Goal: Task Accomplishment & Management: Complete application form

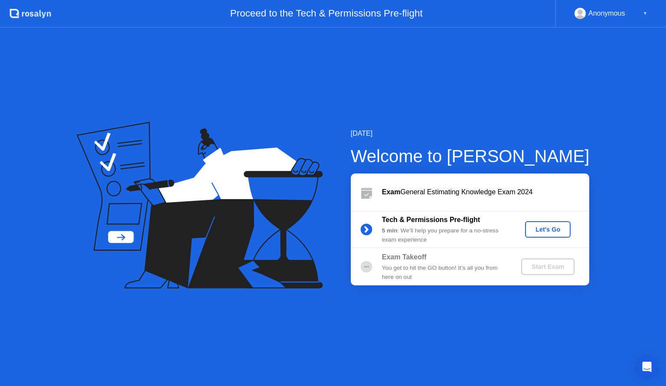
click at [549, 230] on div "Let's Go" at bounding box center [548, 229] width 39 height 7
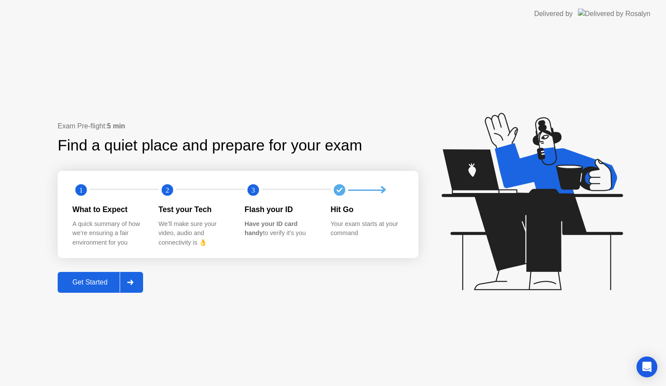
click at [86, 284] on div "Get Started" at bounding box center [89, 282] width 59 height 8
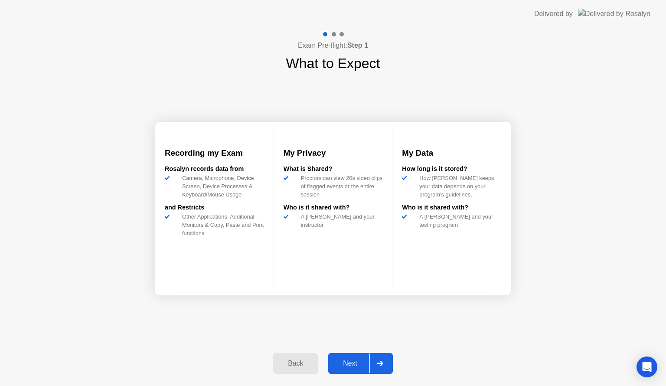
click at [351, 360] on div "Next" at bounding box center [350, 363] width 39 height 8
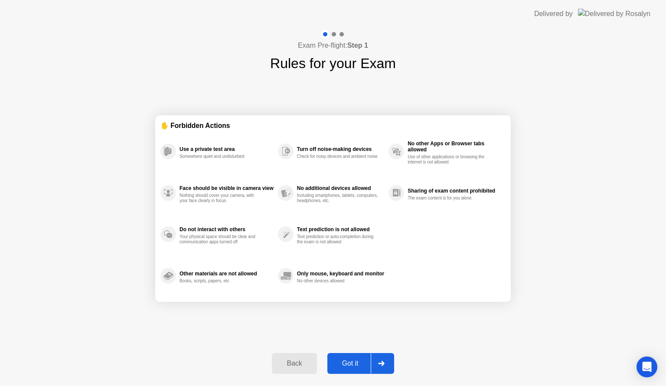
click at [351, 360] on div "Got it" at bounding box center [350, 363] width 41 height 8
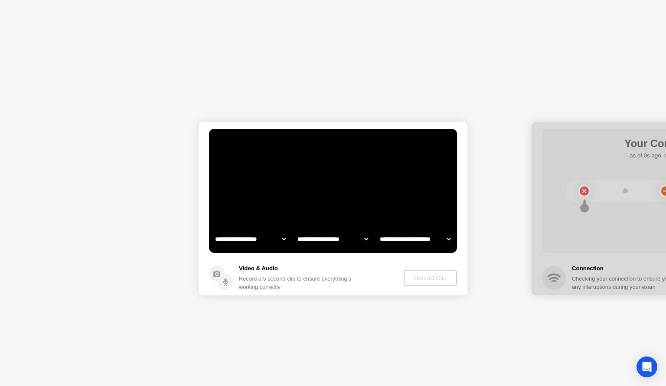
select select "**********"
select select "*******"
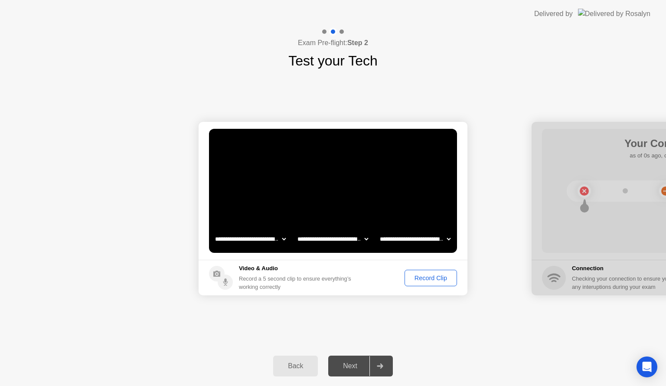
click at [422, 274] on div "Record Clip" at bounding box center [431, 277] width 46 height 7
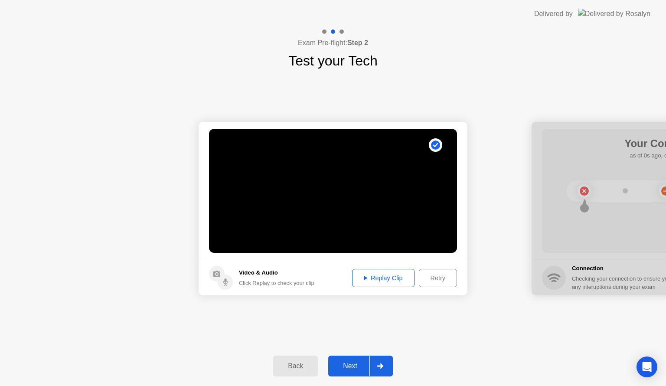
click at [391, 274] on div "Replay Clip" at bounding box center [383, 277] width 56 height 7
click at [350, 362] on div "Next" at bounding box center [350, 366] width 39 height 8
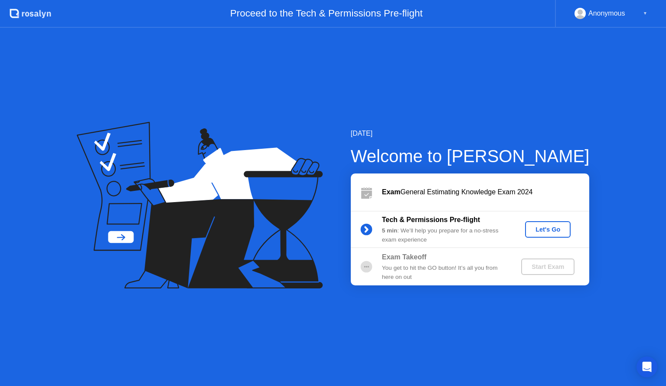
click at [555, 229] on div "Let's Go" at bounding box center [548, 229] width 39 height 7
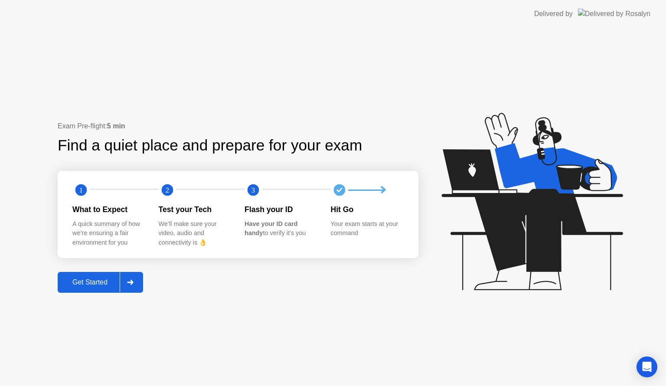
click at [107, 280] on div "Get Started" at bounding box center [89, 282] width 59 height 8
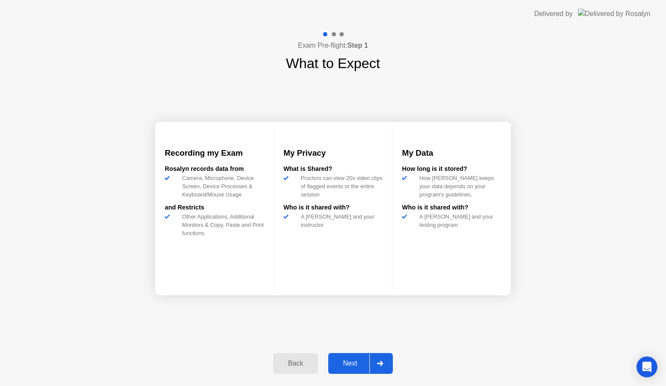
click at [345, 364] on div "Next" at bounding box center [350, 363] width 39 height 8
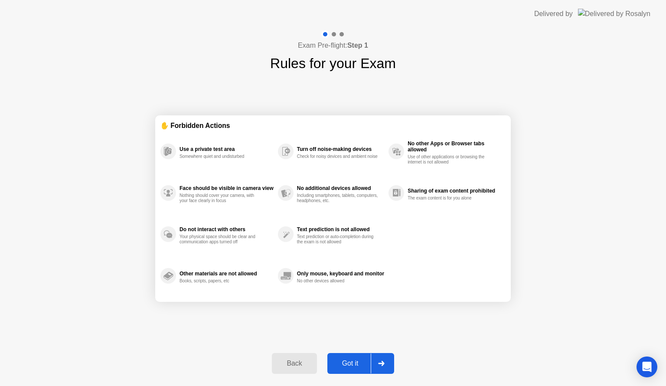
click at [345, 364] on div "Got it" at bounding box center [350, 363] width 41 height 8
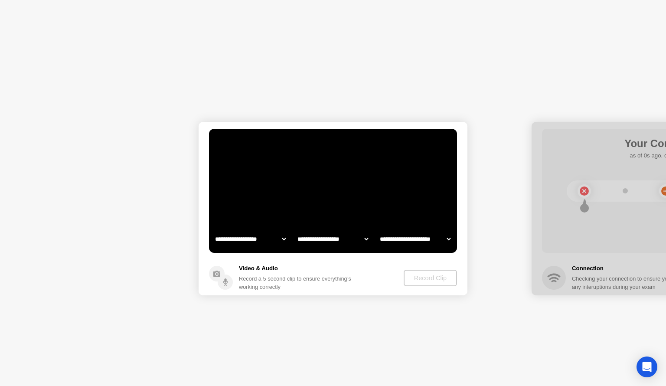
select select "**********"
select select "*******"
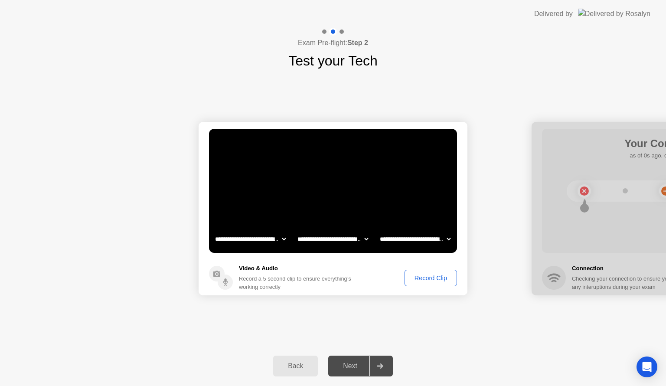
click at [438, 281] on div "Record Clip" at bounding box center [431, 277] width 46 height 7
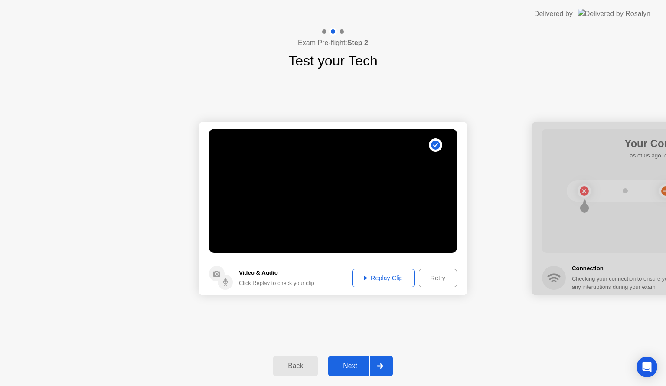
click at [403, 276] on div "Replay Clip" at bounding box center [383, 277] width 56 height 7
click at [362, 362] on div "Next" at bounding box center [350, 366] width 39 height 8
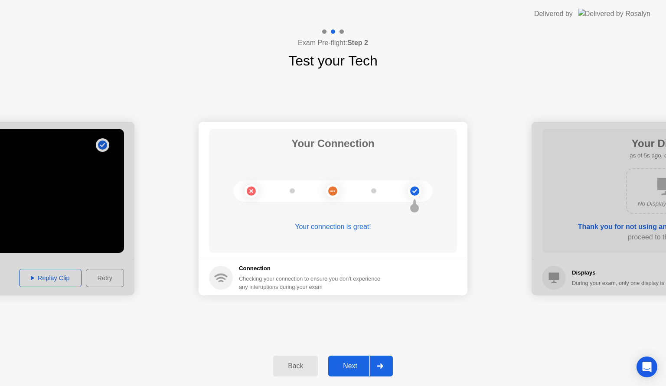
click at [362, 362] on div "Next" at bounding box center [350, 366] width 39 height 8
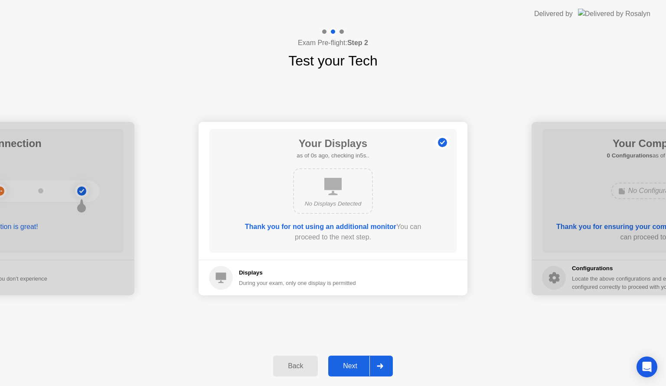
click at [354, 365] on div "Next" at bounding box center [350, 366] width 39 height 8
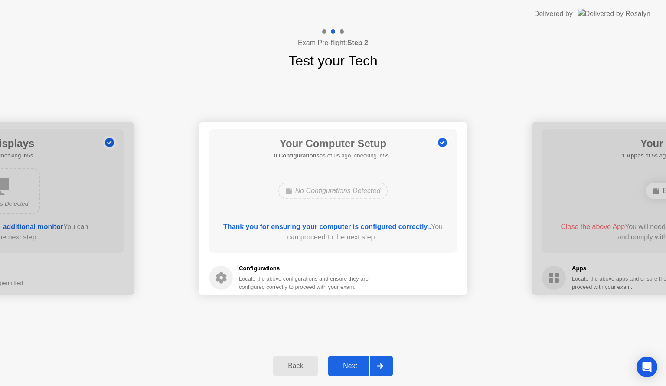
click at [353, 363] on div "Next" at bounding box center [350, 366] width 39 height 8
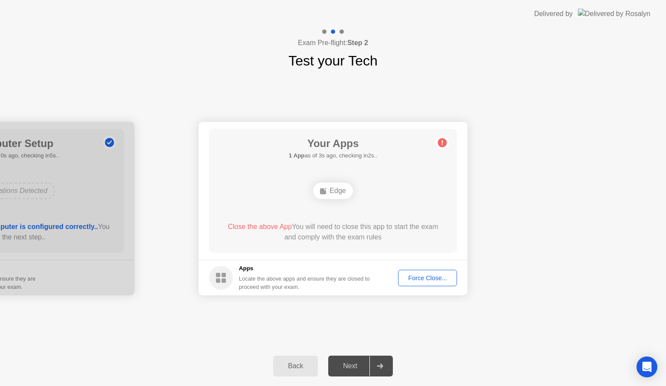
click at [421, 274] on div "Force Close..." at bounding box center [427, 277] width 53 height 7
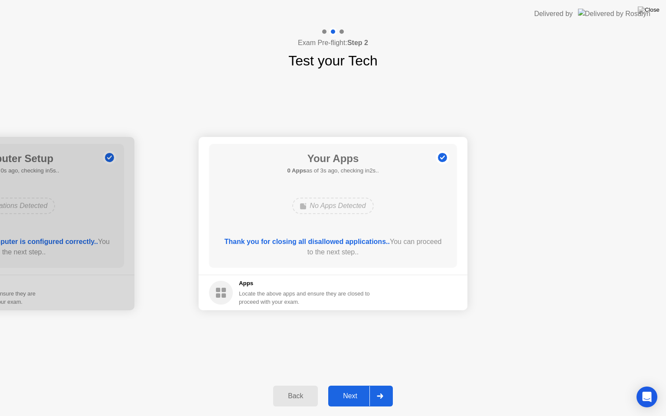
click at [350, 385] on div "Next" at bounding box center [350, 396] width 39 height 8
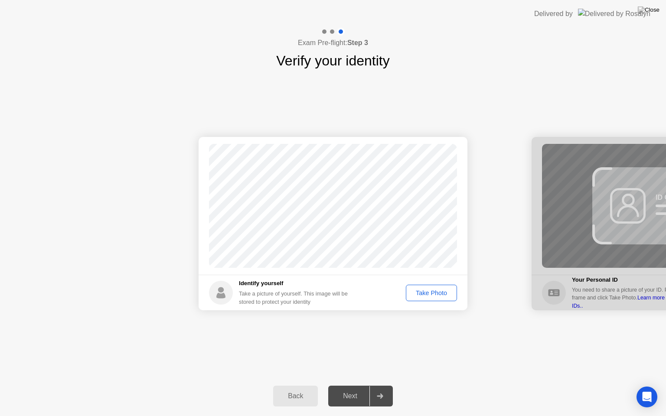
click at [446, 290] on div "Take Photo" at bounding box center [431, 293] width 45 height 7
click at [441, 291] on div "Retake" at bounding box center [437, 293] width 34 height 7
click at [441, 291] on div "Take Photo" at bounding box center [431, 293] width 45 height 7
click at [441, 291] on div "Retake" at bounding box center [437, 293] width 34 height 7
click at [441, 291] on div "Take Photo" at bounding box center [431, 293] width 45 height 7
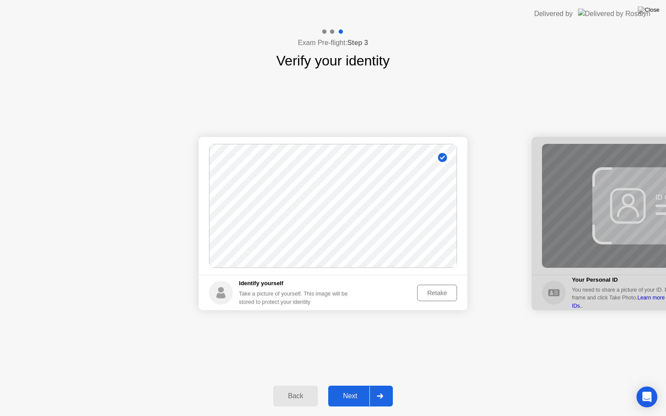
click at [353, 385] on button "Next" at bounding box center [360, 396] width 65 height 21
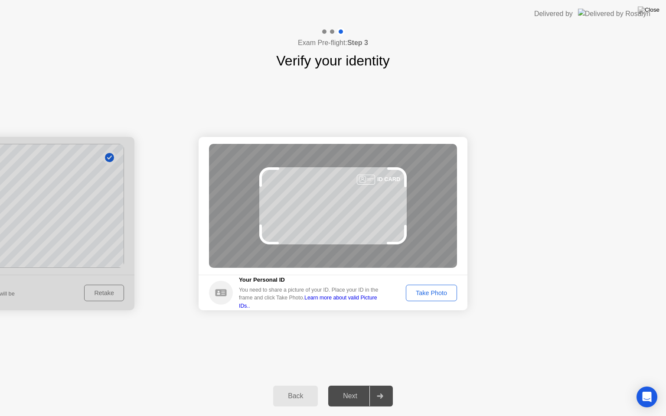
click at [444, 287] on button "Take Photo" at bounding box center [431, 293] width 51 height 16
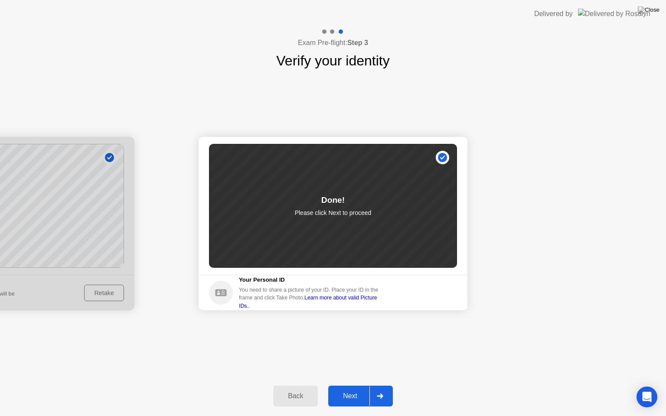
click at [347, 385] on button "Next" at bounding box center [360, 396] width 65 height 21
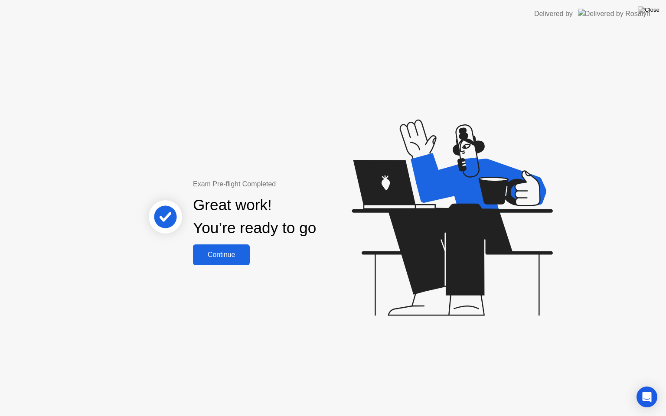
click at [220, 254] on div "Continue" at bounding box center [222, 255] width 52 height 8
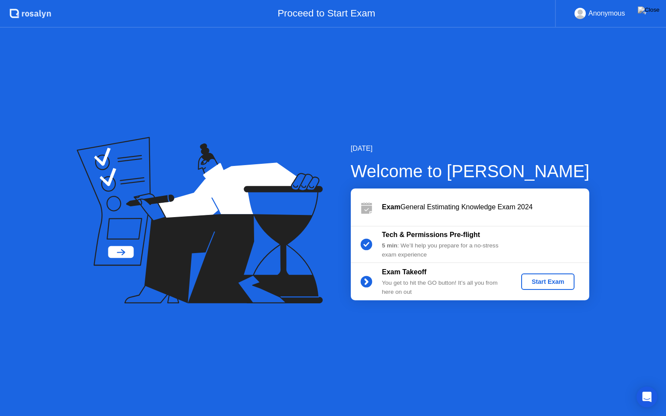
click at [544, 279] on div "Start Exam" at bounding box center [548, 281] width 46 height 7
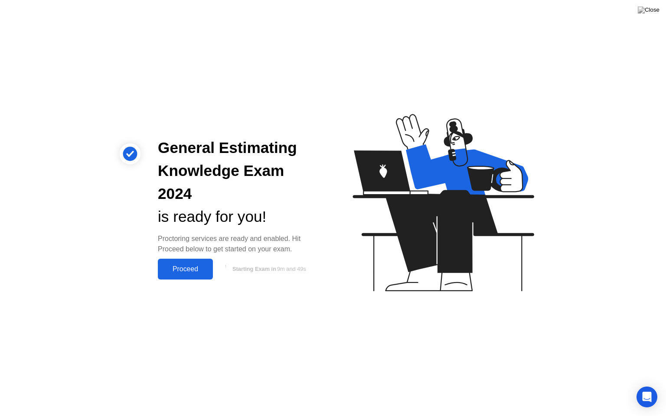
click at [177, 263] on button "Proceed" at bounding box center [185, 269] width 55 height 21
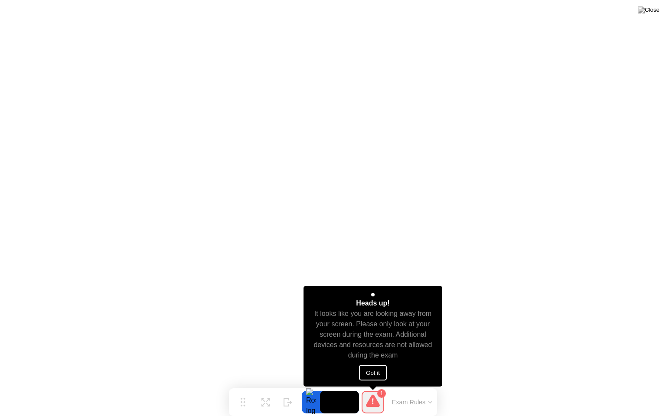
click at [379, 370] on button "Got it" at bounding box center [373, 373] width 28 height 16
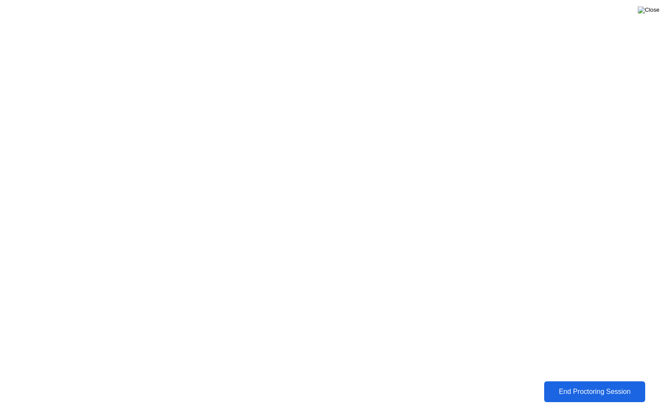
click at [650, 7] on img at bounding box center [649, 10] width 22 height 7
